Goal: Task Accomplishment & Management: Complete application form

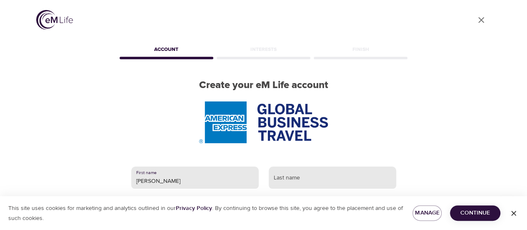
type input "[PERSON_NAME]"
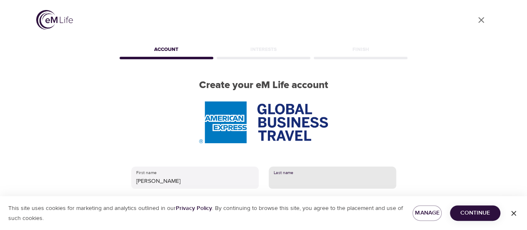
click at [289, 180] on input "text" at bounding box center [333, 177] width 128 height 23
type input "[PERSON_NAME]"
click at [489, 216] on span "Continue" at bounding box center [475, 213] width 37 height 10
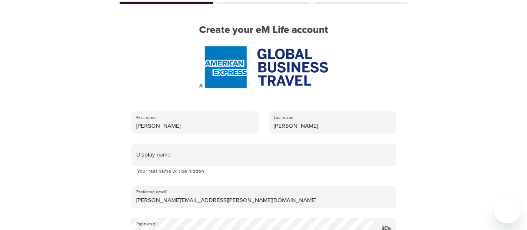
scroll to position [55, 0]
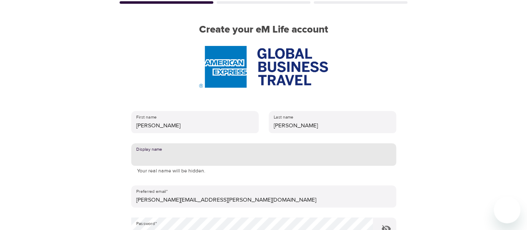
click at [201, 149] on input "text" at bounding box center [263, 154] width 265 height 23
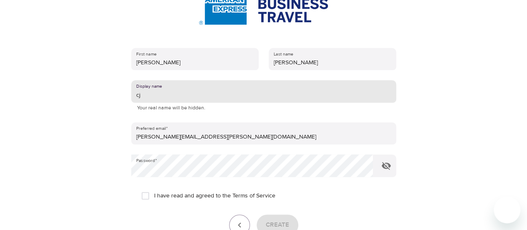
scroll to position [129, 0]
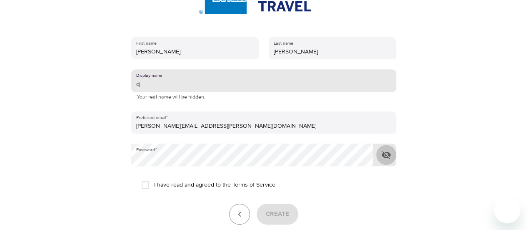
click at [385, 157] on icon "button" at bounding box center [386, 155] width 9 height 8
type input "cj"
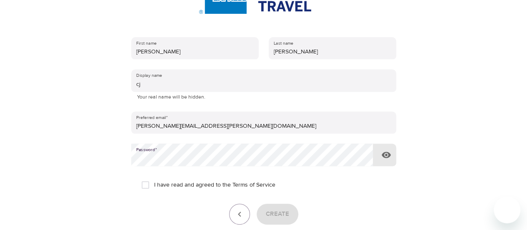
click at [145, 188] on input "I have read and agreed to the Terms of Service" at bounding box center [146, 185] width 18 height 18
checkbox input "true"
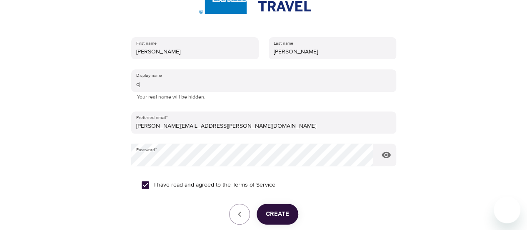
click at [274, 213] on span "Create" at bounding box center [277, 213] width 23 height 11
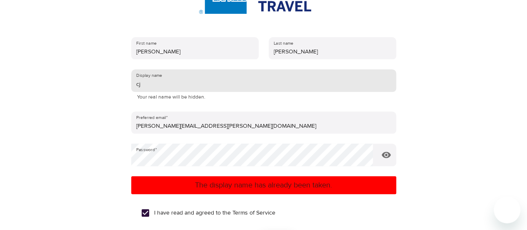
click at [180, 84] on input "cj" at bounding box center [263, 80] width 265 height 23
type input "c"
type input "C"
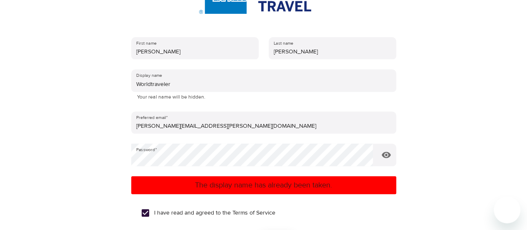
click at [312, 181] on p "The display name has already been taken." at bounding box center [264, 184] width 259 height 11
click at [311, 181] on p "The display name has already been taken." at bounding box center [264, 184] width 259 height 11
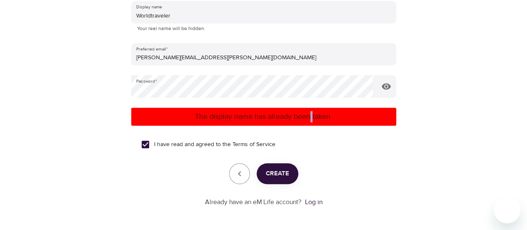
scroll to position [230, 0]
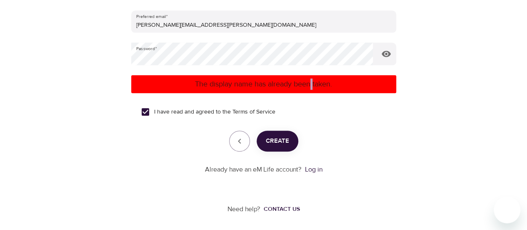
click at [275, 141] on span "Create" at bounding box center [277, 141] width 23 height 11
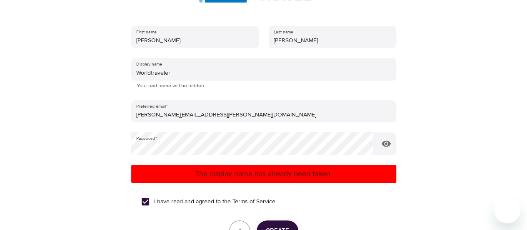
scroll to position [136, 0]
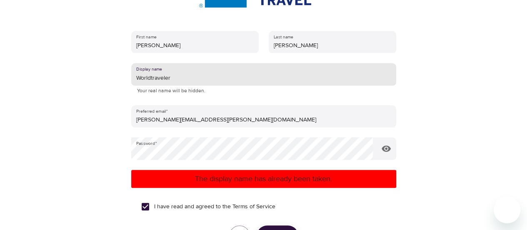
click at [206, 77] on input "Worldtraveler" at bounding box center [263, 74] width 265 height 23
type input "W"
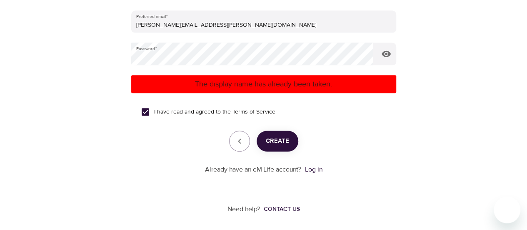
type input "Beyond Travel"
click at [274, 144] on span "Create" at bounding box center [277, 141] width 23 height 11
